Goal: Task Accomplishment & Management: Manage account settings

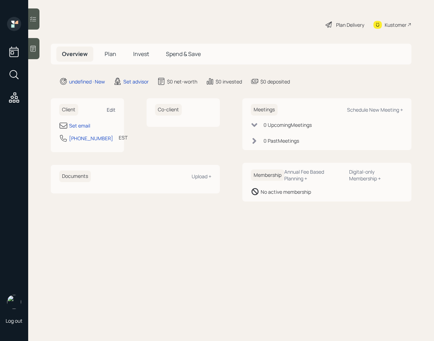
click at [110, 111] on div "Edit" at bounding box center [111, 109] width 9 height 7
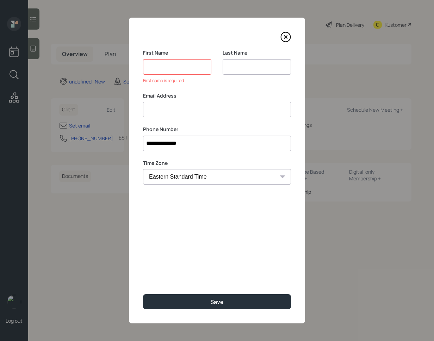
click at [197, 105] on input at bounding box center [217, 110] width 148 height 16
click at [177, 70] on input at bounding box center [177, 67] width 68 height 16
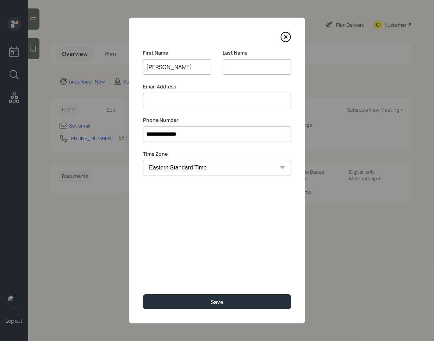
type input "Dawn"
click at [237, 66] on input at bounding box center [257, 67] width 68 height 16
type input "Poma"
click at [167, 103] on input at bounding box center [217, 101] width 148 height 16
type input "dcpatma@gmail.com"
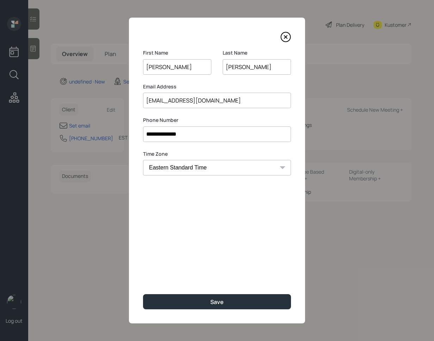
click at [179, 256] on div "**********" at bounding box center [217, 171] width 176 height 306
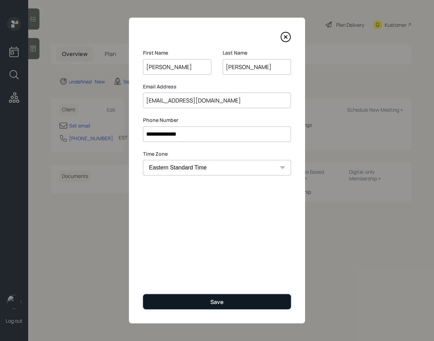
click at [207, 309] on button "Save" at bounding box center [217, 301] width 148 height 15
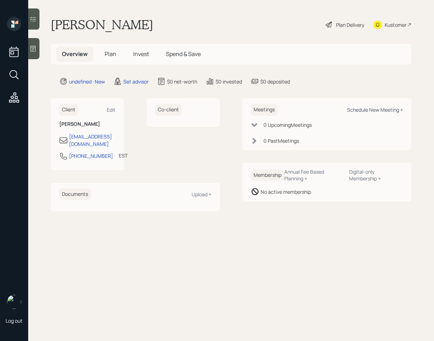
click at [367, 112] on div "Schedule New Meeting +" at bounding box center [375, 109] width 56 height 7
select select "round-robin"
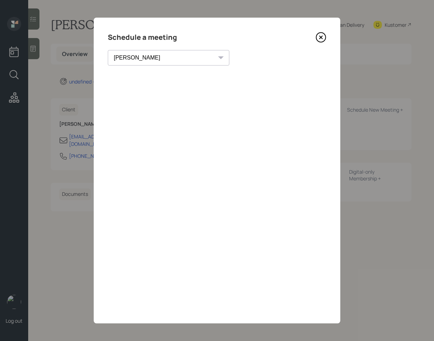
click at [322, 35] on icon at bounding box center [321, 37] width 11 height 11
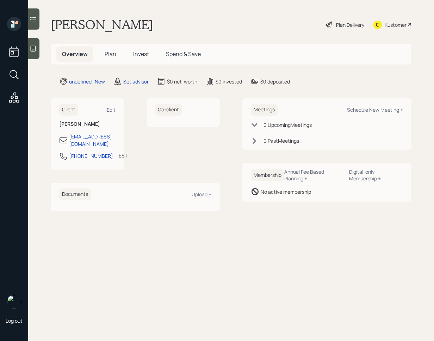
click at [365, 105] on div "Meetings Schedule New Meeting +" at bounding box center [327, 110] width 152 height 12
click at [364, 109] on div "Schedule New Meeting +" at bounding box center [375, 109] width 56 height 7
select select "round-robin"
